Goal: Navigation & Orientation: Understand site structure

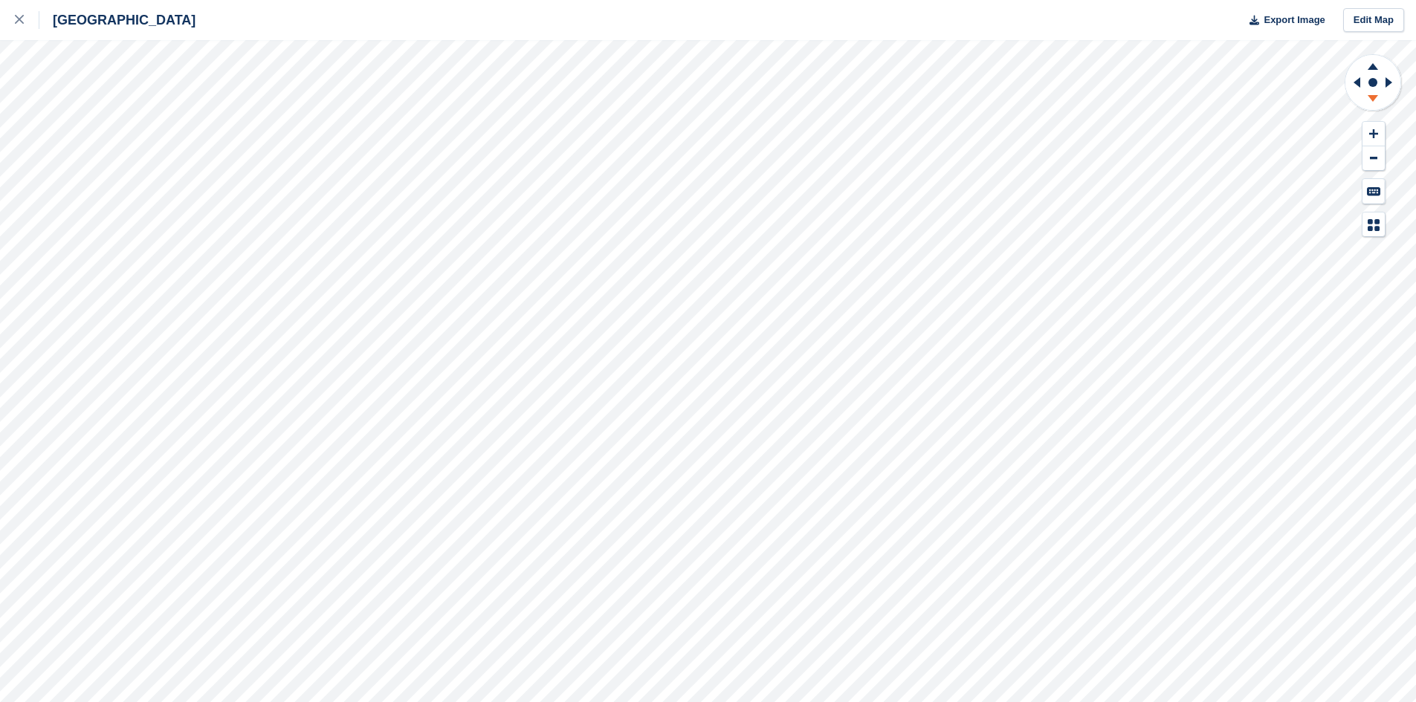
click at [1376, 93] on icon at bounding box center [1372, 100] width 39 height 19
click at [1369, 69] on icon at bounding box center [1373, 66] width 10 height 7
click at [1370, 129] on icon at bounding box center [1373, 134] width 9 height 10
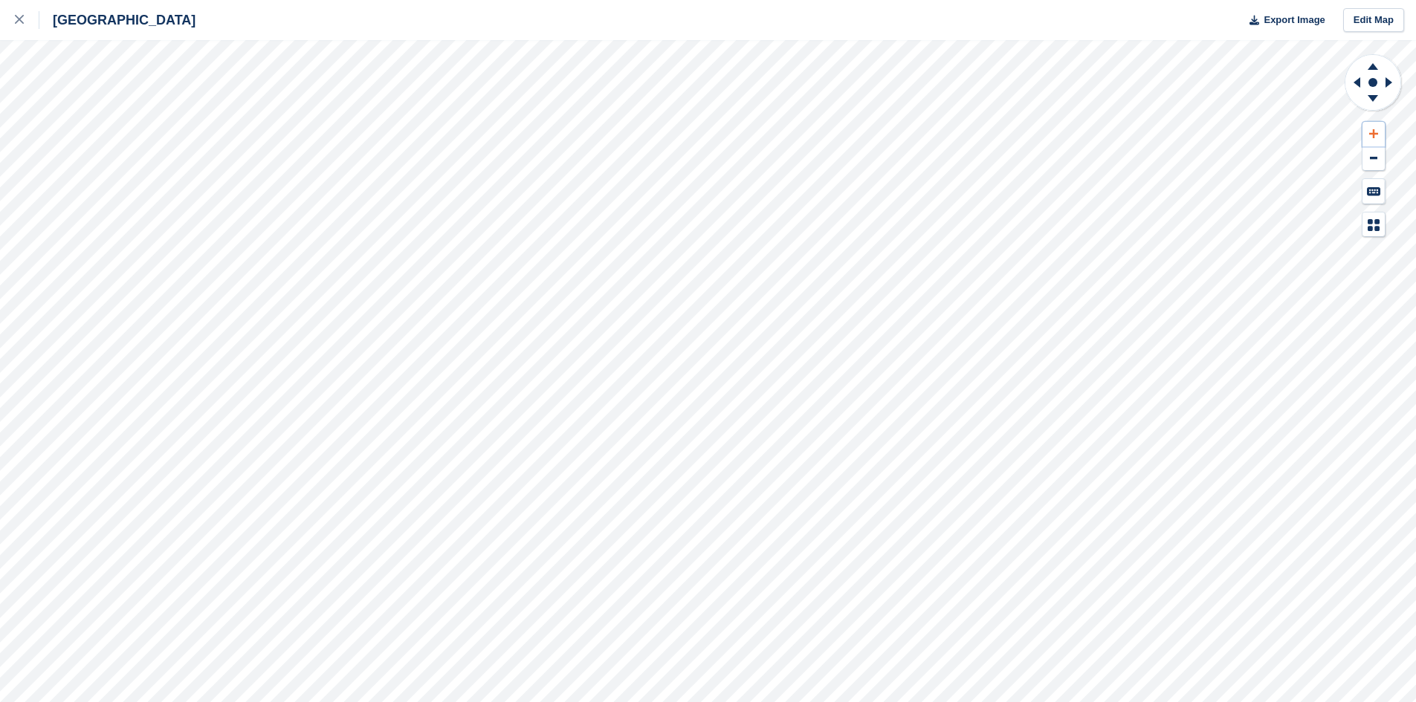
click at [1370, 129] on icon at bounding box center [1373, 134] width 9 height 10
click at [1379, 154] on button at bounding box center [1373, 158] width 22 height 25
click at [1368, 127] on button at bounding box center [1373, 134] width 22 height 25
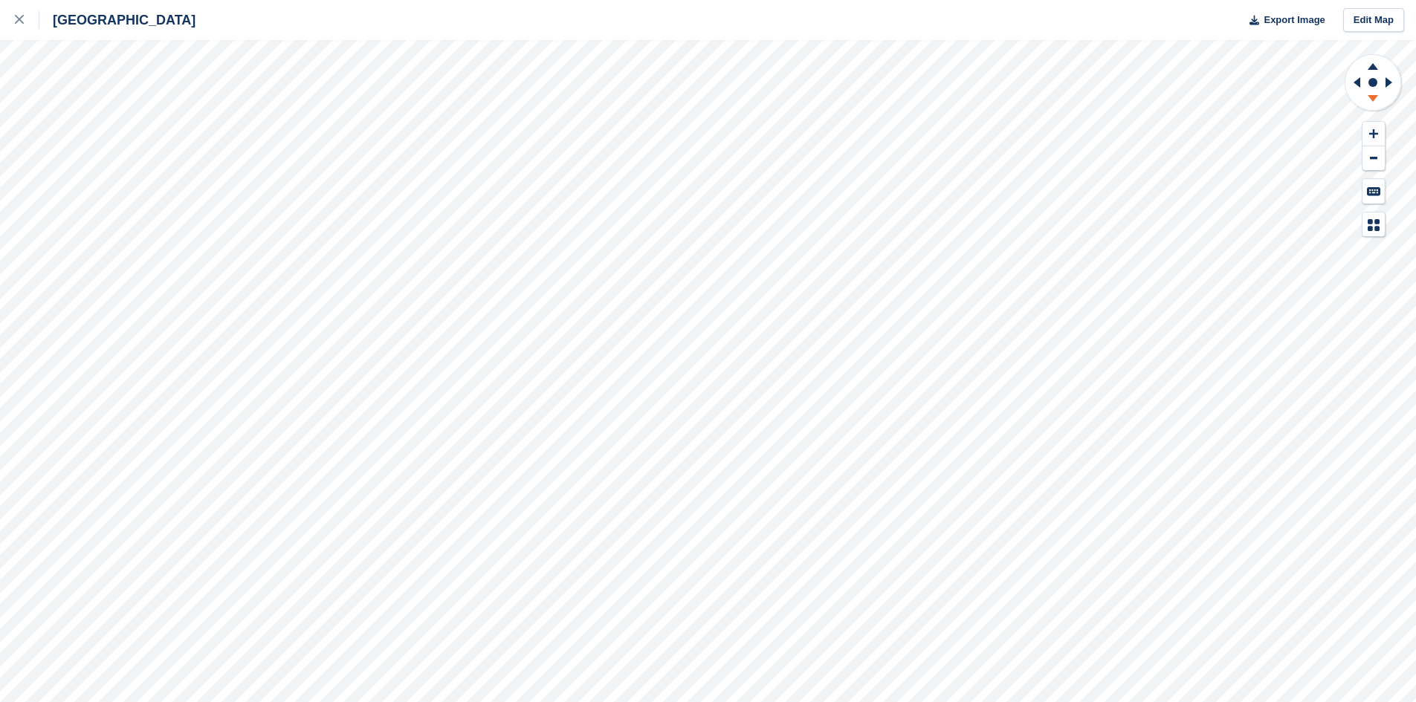
drag, startPoint x: 1375, startPoint y: 97, endPoint x: 1366, endPoint y: 102, distance: 10.3
click at [1366, 102] on g at bounding box center [1372, 100] width 39 height 19
